Goal: Information Seeking & Learning: Understand process/instructions

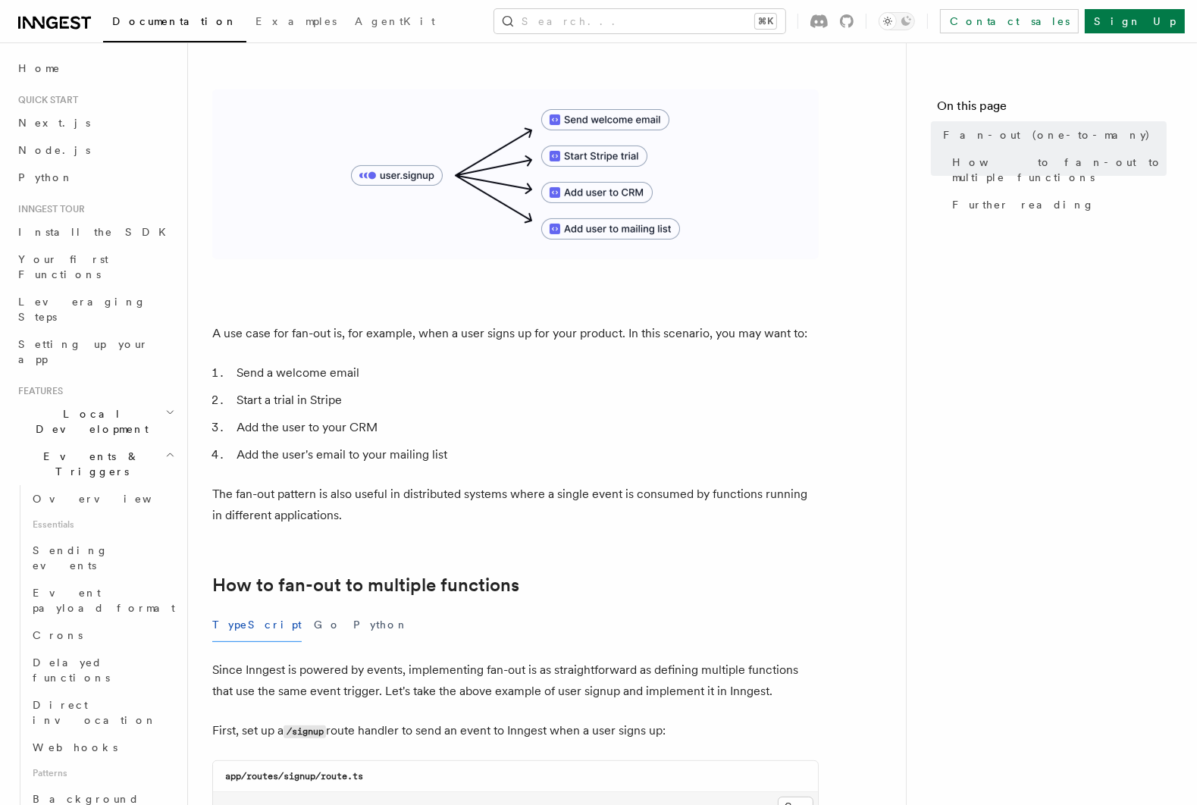
scroll to position [256, 0]
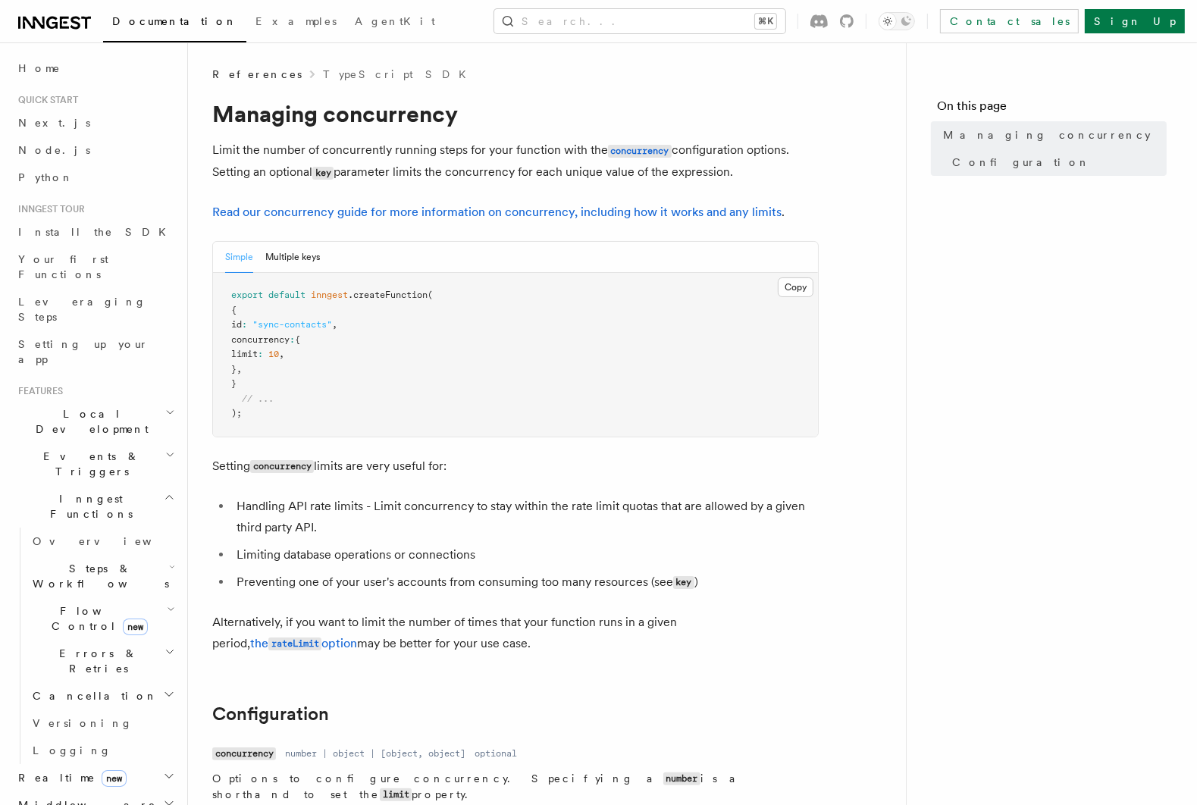
click at [74, 604] on span "Flow Control new" at bounding box center [97, 619] width 140 height 30
click at [99, 705] on span "Concurrency" at bounding box center [97, 711] width 100 height 12
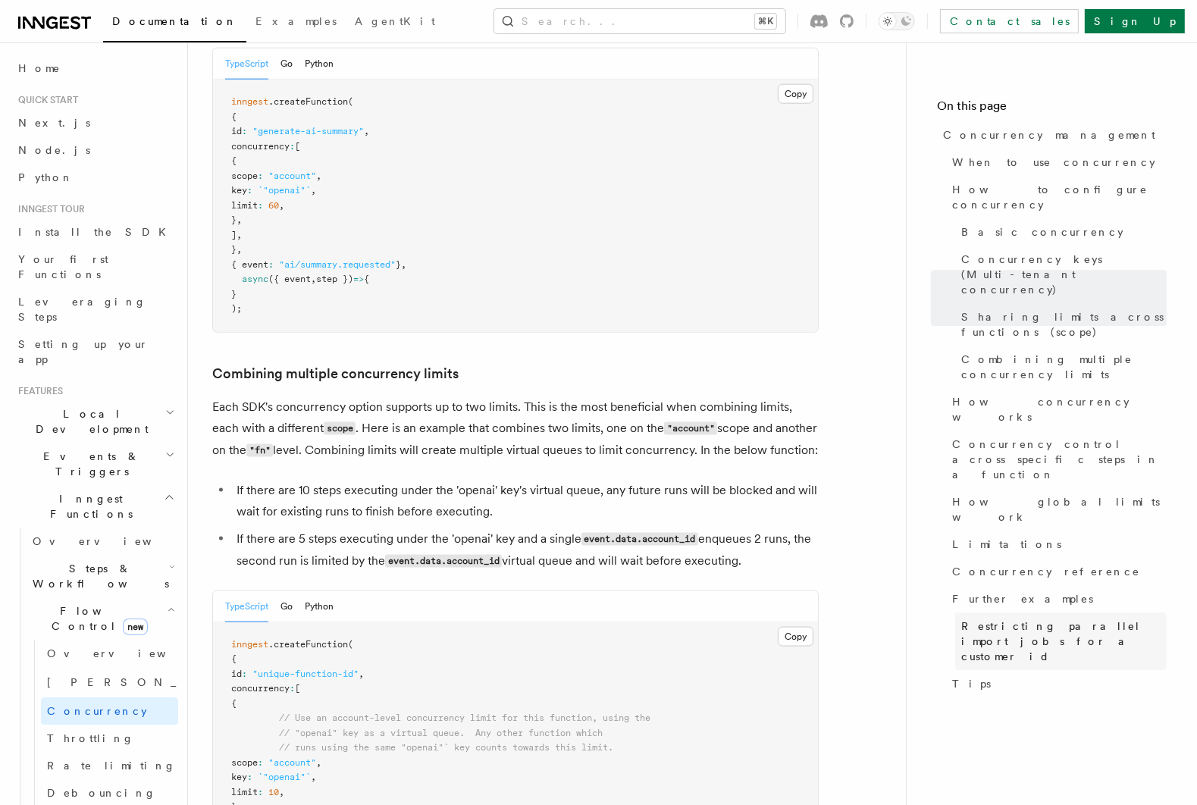
click at [1048, 619] on span "Restricting parallel import jobs for a customer id" at bounding box center [1063, 641] width 205 height 45
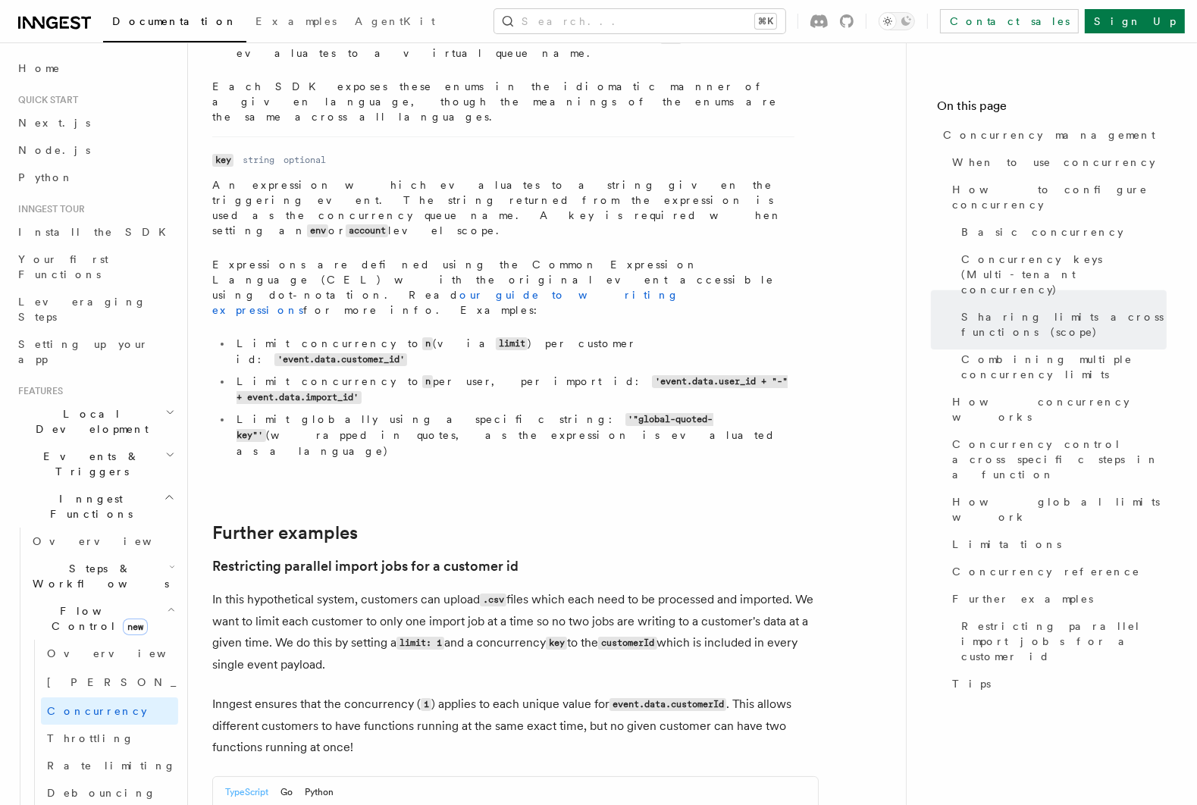
scroll to position [5747, 0]
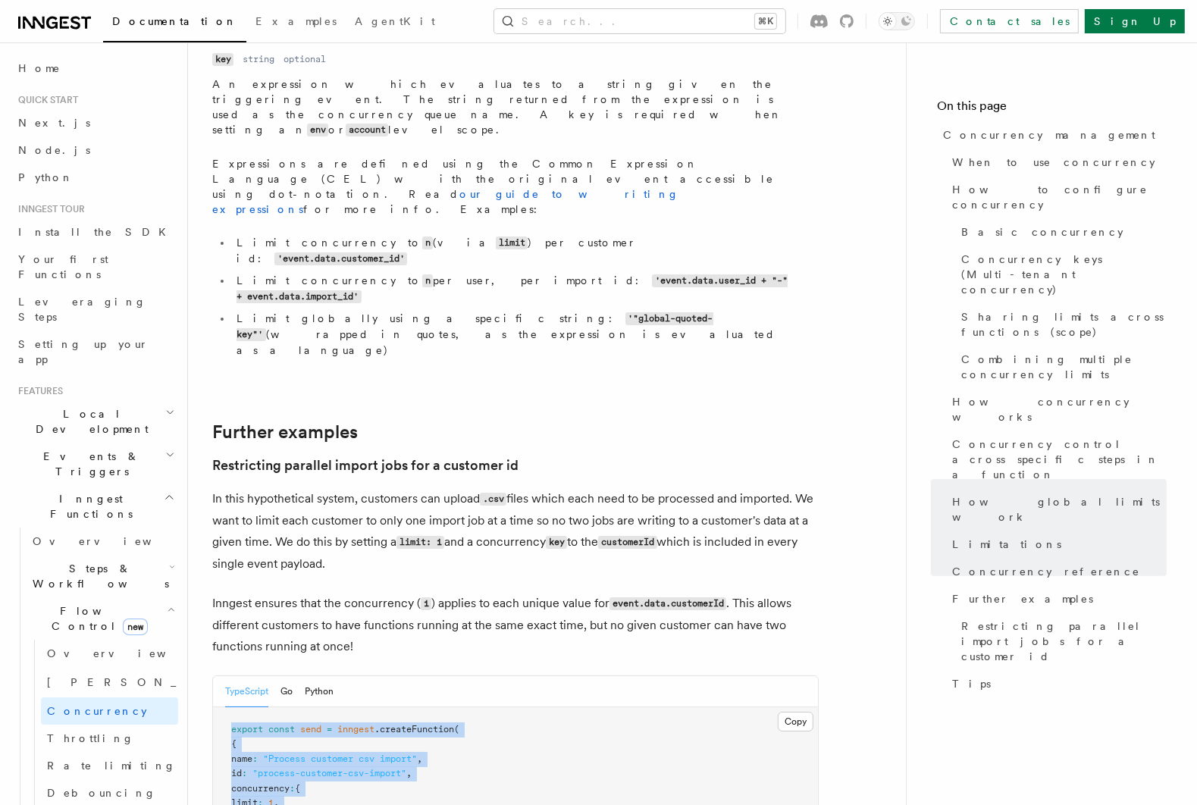
drag, startPoint x: 253, startPoint y: 619, endPoint x: 221, endPoint y: 350, distance: 271.1
copy code "export const send = inngest .createFunction ( { name : "Process customer csv im…"
click at [793, 712] on button "Copy Copied" at bounding box center [796, 722] width 36 height 20
